Goal: Transaction & Acquisition: Purchase product/service

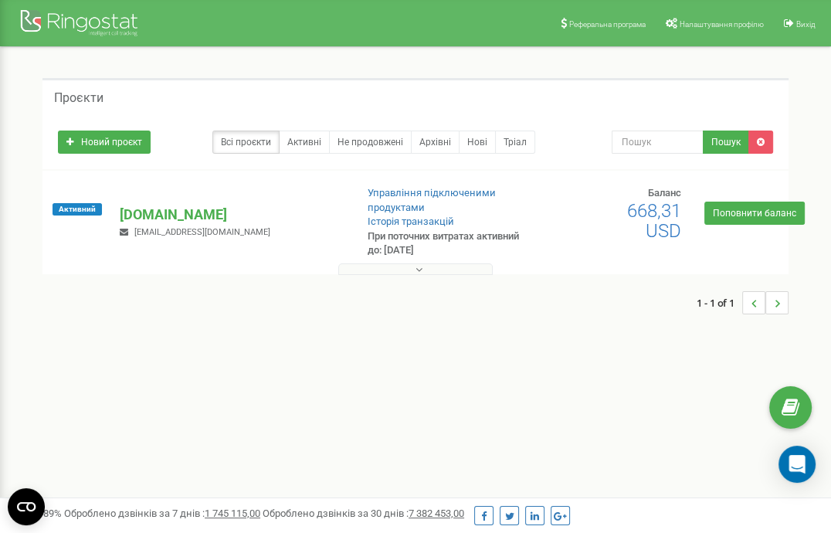
drag, startPoint x: 631, startPoint y: 206, endPoint x: 678, endPoint y: 212, distance: 48.2
click at [678, 212] on span "668,31 USD" at bounding box center [654, 221] width 54 height 42
click at [738, 214] on link "Поповнити баланс" at bounding box center [755, 213] width 100 height 23
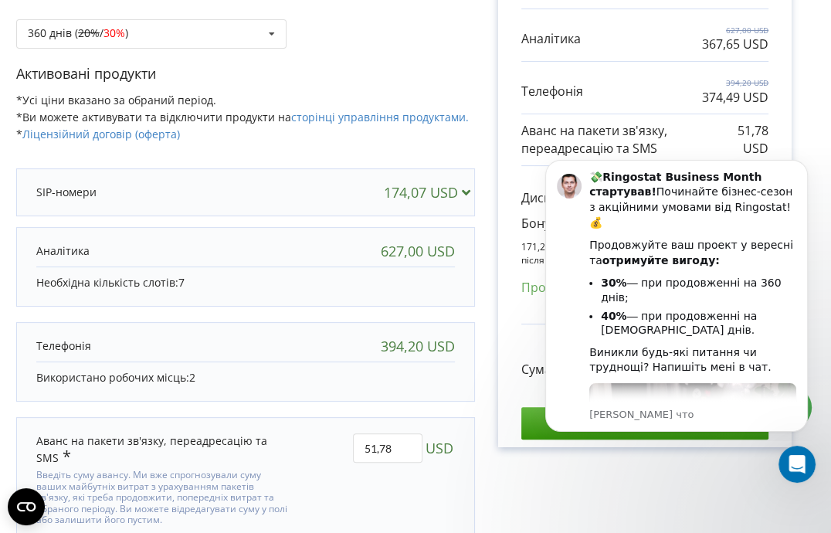
click at [572, 486] on div "Рахунок Обрані продукти Період 360 днів 174,07 USD 627,00 USD 367,65 USD 394,20…" at bounding box center [645, 220] width 340 height 739
click at [675, 484] on div "Рахунок Обрані продукти Період 360 днів 174,07 USD 627,00 USD 367,65 USD 394,20…" at bounding box center [645, 220] width 340 height 739
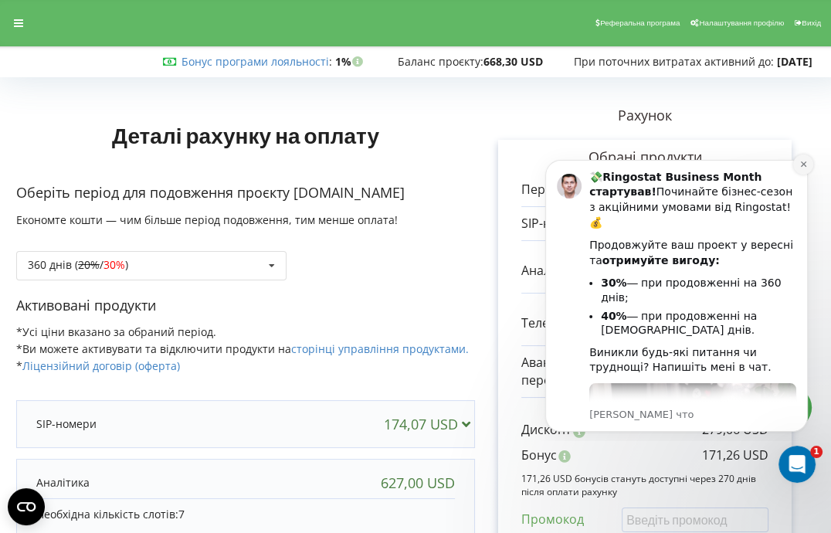
click at [804, 162] on icon "Dismiss notification" at bounding box center [802, 163] width 5 height 5
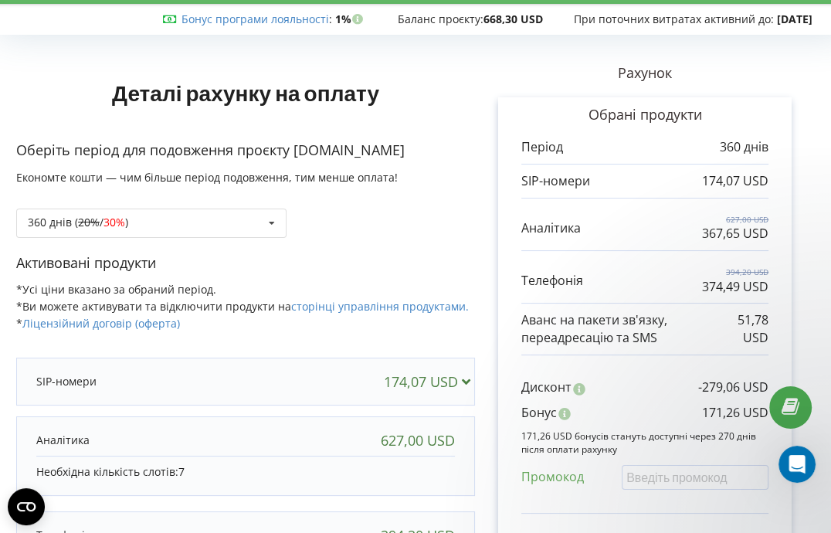
scroll to position [76, 0]
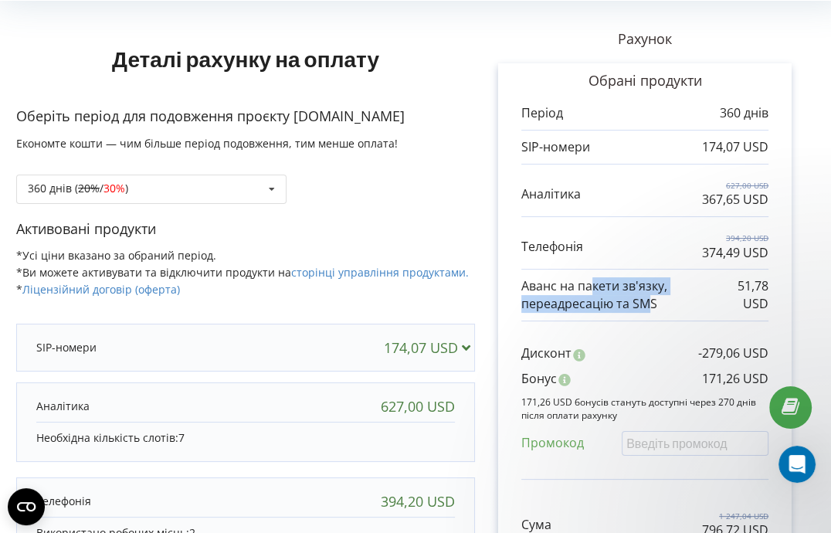
drag, startPoint x: 593, startPoint y: 291, endPoint x: 645, endPoint y: 298, distance: 53.0
click at [645, 298] on p "Аванс на пакети зв'язку, переадресацію та SMS" at bounding box center [624, 295] width 205 height 36
click at [263, 185] on icon at bounding box center [271, 189] width 23 height 29
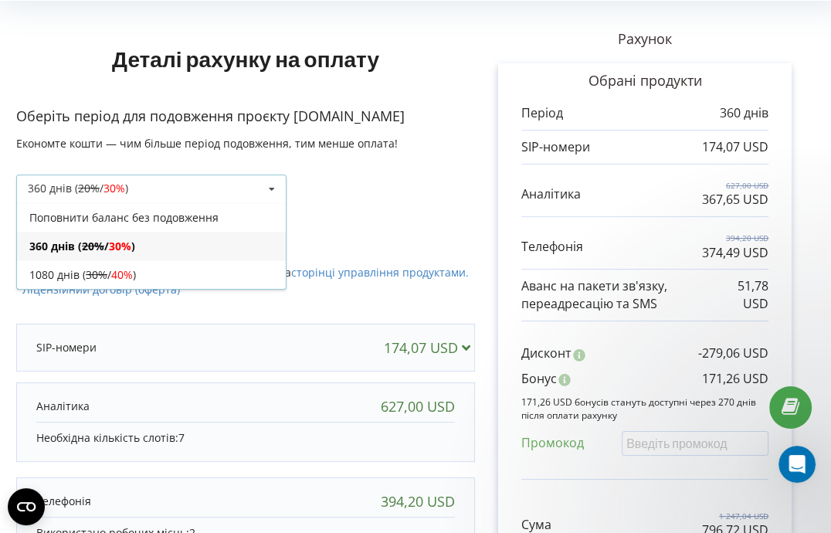
click at [344, 189] on div "360 днів ( 20% / 30% ) Поповнити баланс без подовження 360 днів ( 20% / 30% ) 3…" at bounding box center [245, 177] width 459 height 53
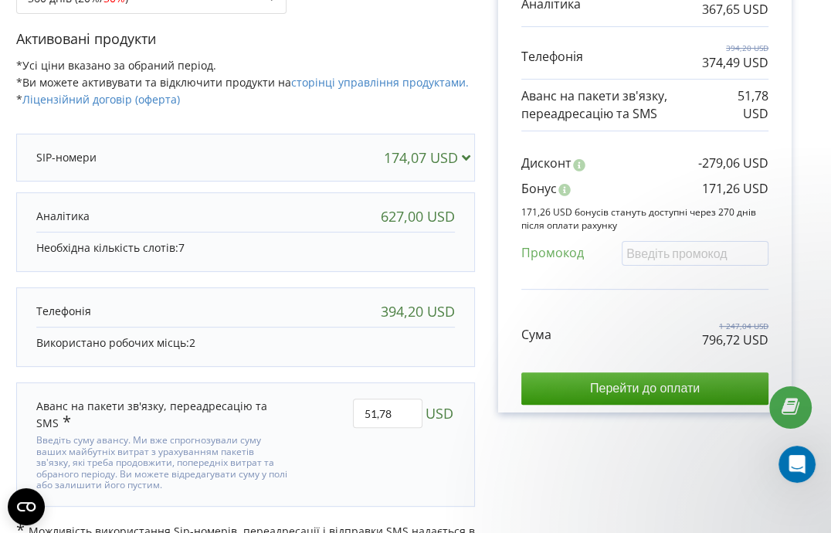
scroll to position [301, 0]
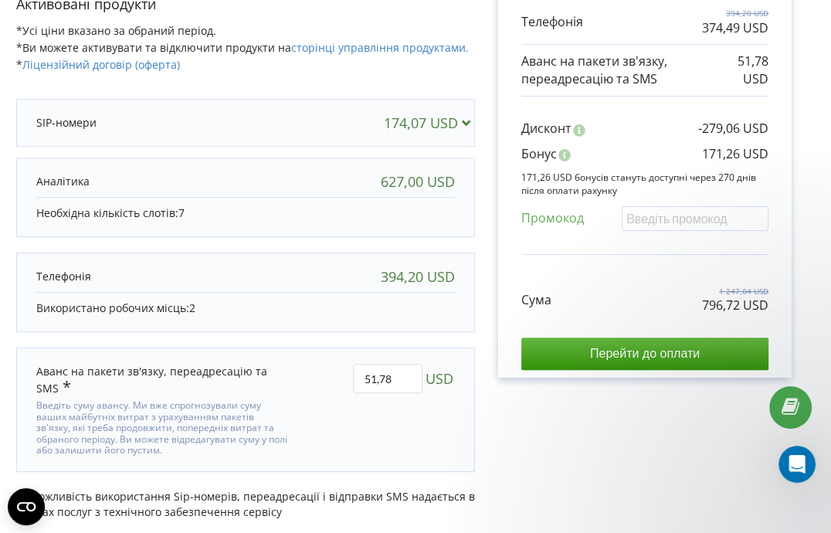
drag, startPoint x: 159, startPoint y: 368, endPoint x: 245, endPoint y: 364, distance: 85.9
click at [245, 364] on div "Аванс на пакети зв'язку, переадресацію та SMS" at bounding box center [162, 380] width 253 height 32
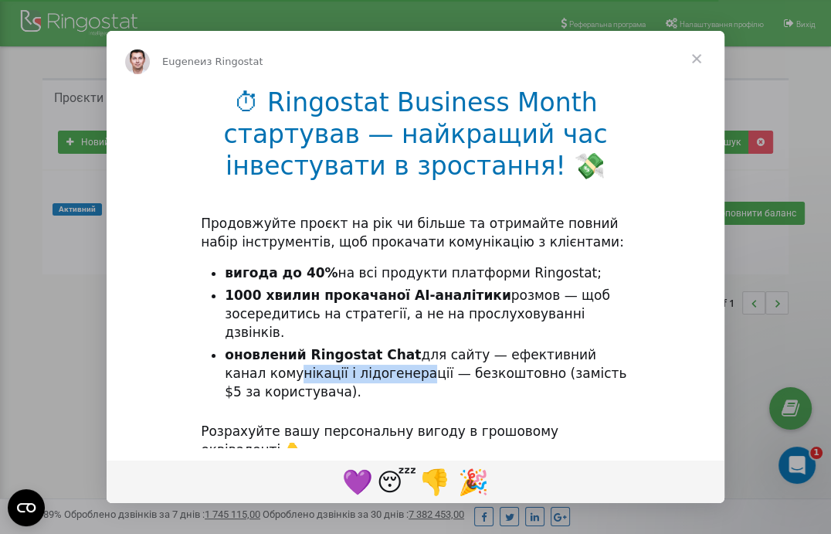
drag, startPoint x: 250, startPoint y: 355, endPoint x: 359, endPoint y: 353, distance: 109.0
click at [359, 353] on li "оновлений Ringostat Chat для сайту — ефективний канал комунікації і лідогенерац…" at bounding box center [428, 374] width 406 height 56
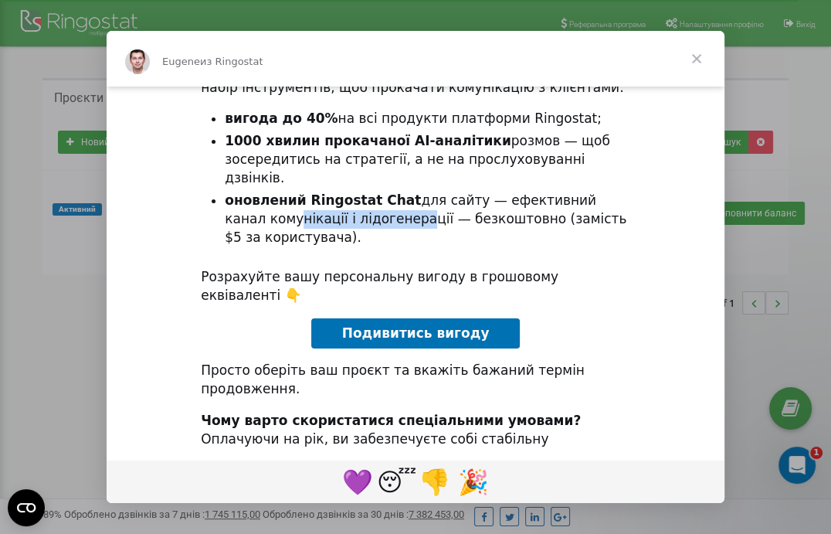
scroll to position [199, 0]
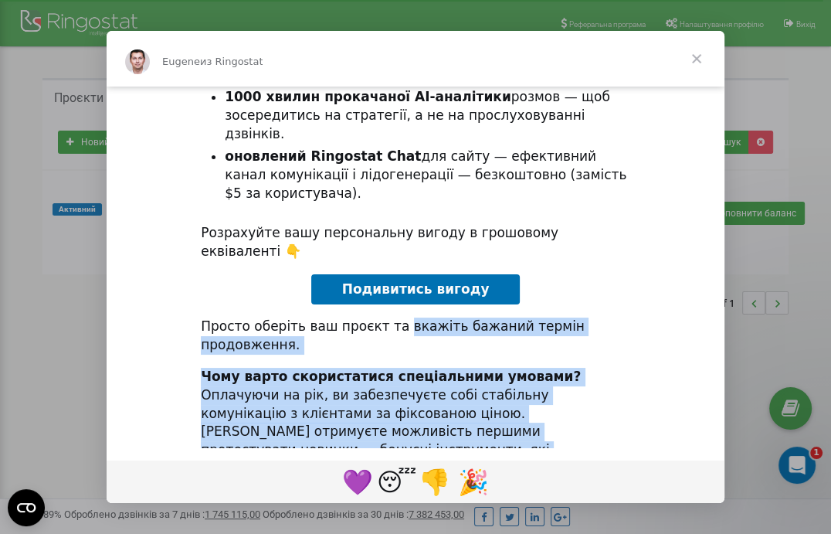
drag, startPoint x: 387, startPoint y: 287, endPoint x: 549, endPoint y: 393, distance: 192.7
click at [549, 393] on div "⏱ Ringostat Business Month стартував — найкращий час інвестувати в зростання! 💸…" at bounding box center [416, 214] width 618 height 652
click at [260, 368] on div "Чому варто скористатися спеціальними умовами? Оплачуючи на рік, ви забезпечуєте…" at bounding box center [416, 432] width 430 height 129
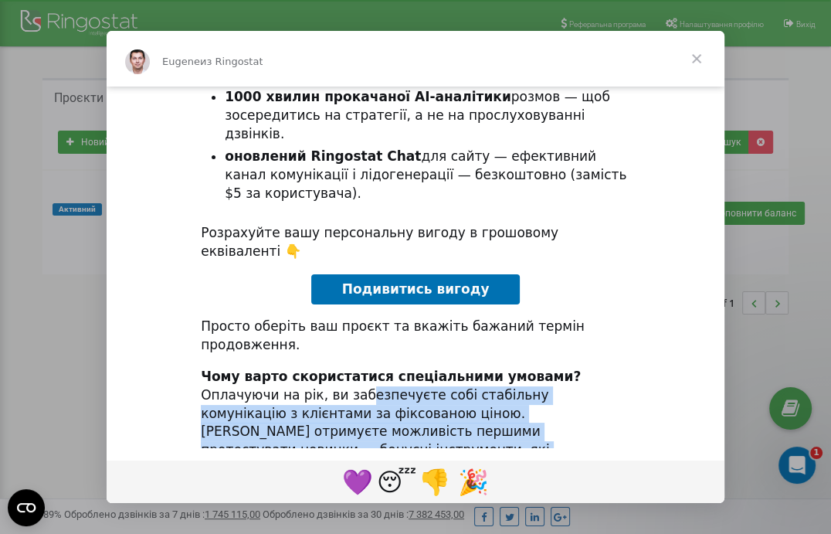
drag, startPoint x: 260, startPoint y: 342, endPoint x: 515, endPoint y: 390, distance: 259.6
click at [515, 390] on div "Чому варто скористатися спеціальними умовами? Оплачуючи на рік, ви забезпечуєте…" at bounding box center [416, 432] width 430 height 129
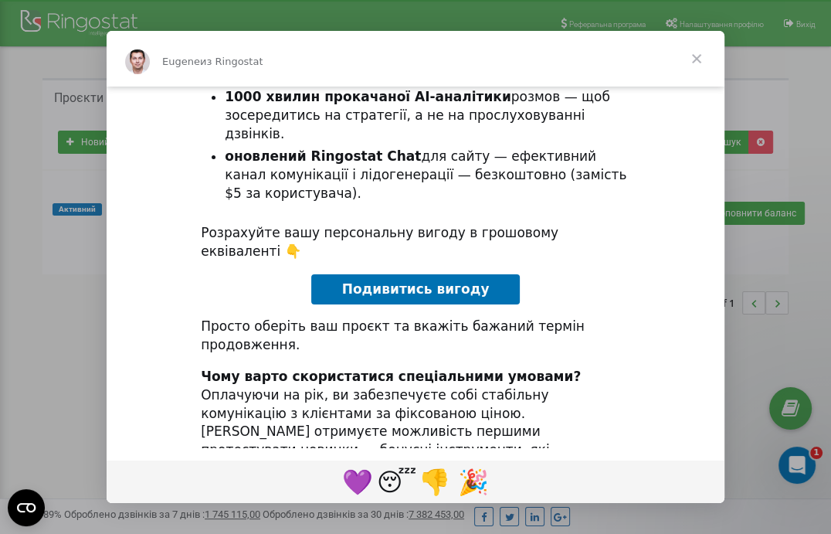
drag, startPoint x: 213, startPoint y: 429, endPoint x: 318, endPoint y: 414, distance: 106.1
click at [318, 414] on div "⏱ Ringostat Business Month стартував — найкращий час інвестувати в зростання! 💸…" at bounding box center [416, 214] width 618 height 652
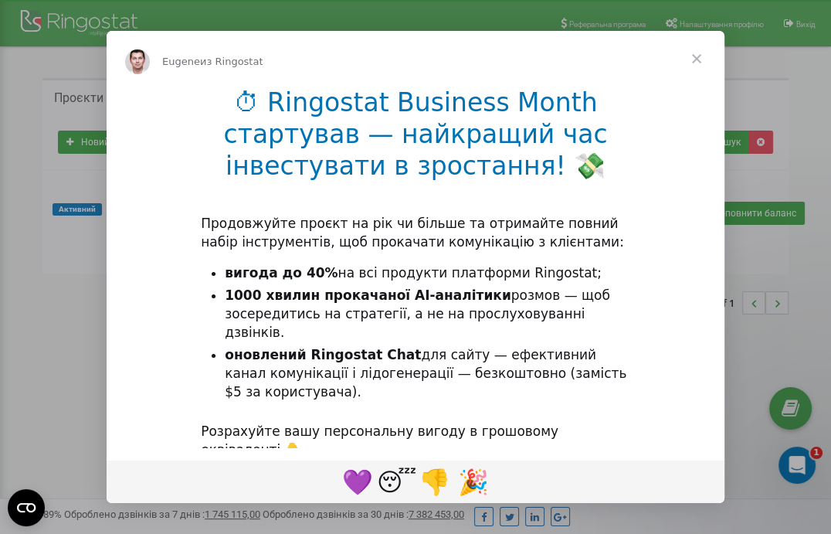
click at [695, 58] on span "Закрыть" at bounding box center [697, 59] width 56 height 56
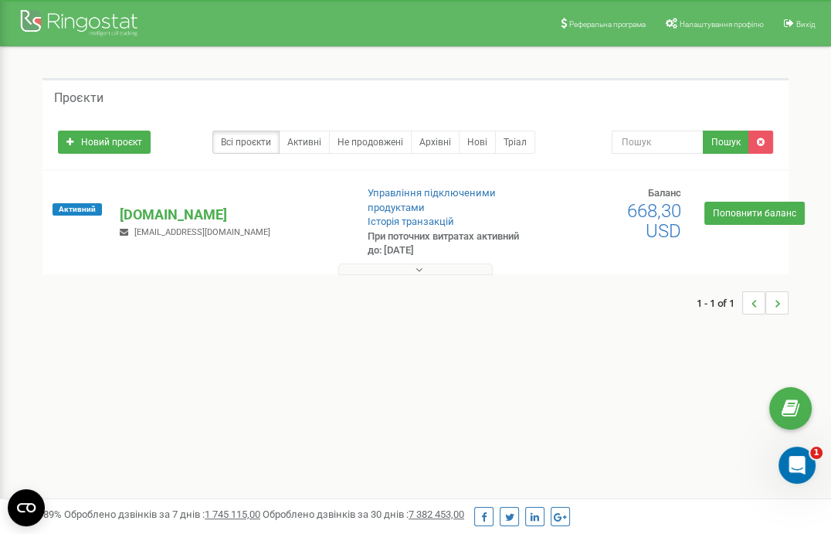
click at [420, 270] on icon at bounding box center [419, 269] width 7 height 11
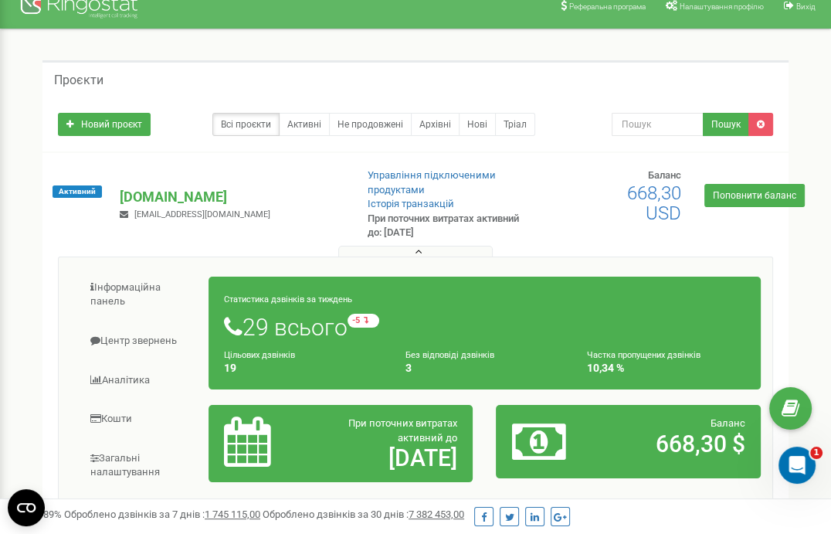
scroll to position [8, 0]
